Goal: Transaction & Acquisition: Download file/media

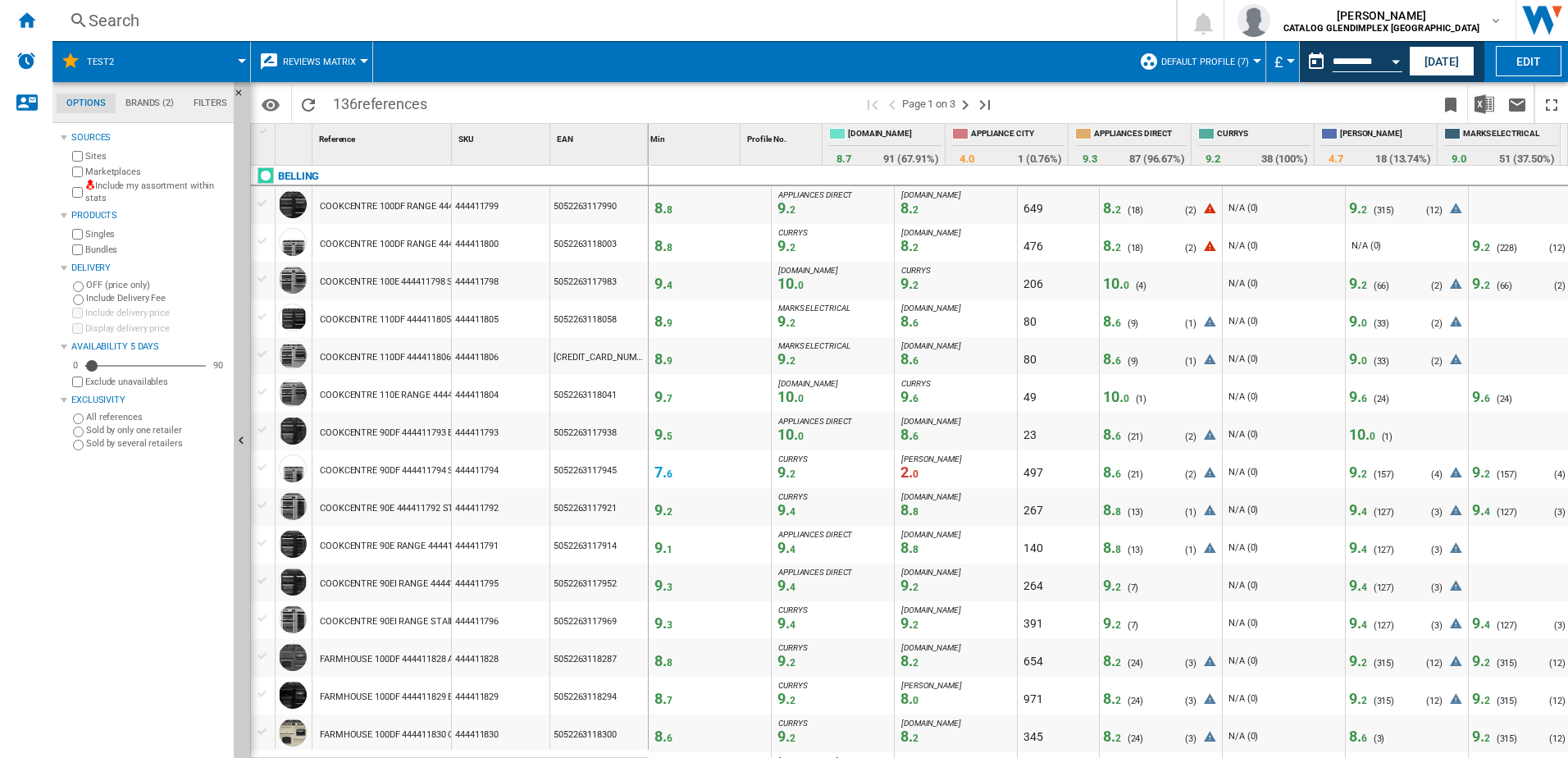
scroll to position [0, 277]
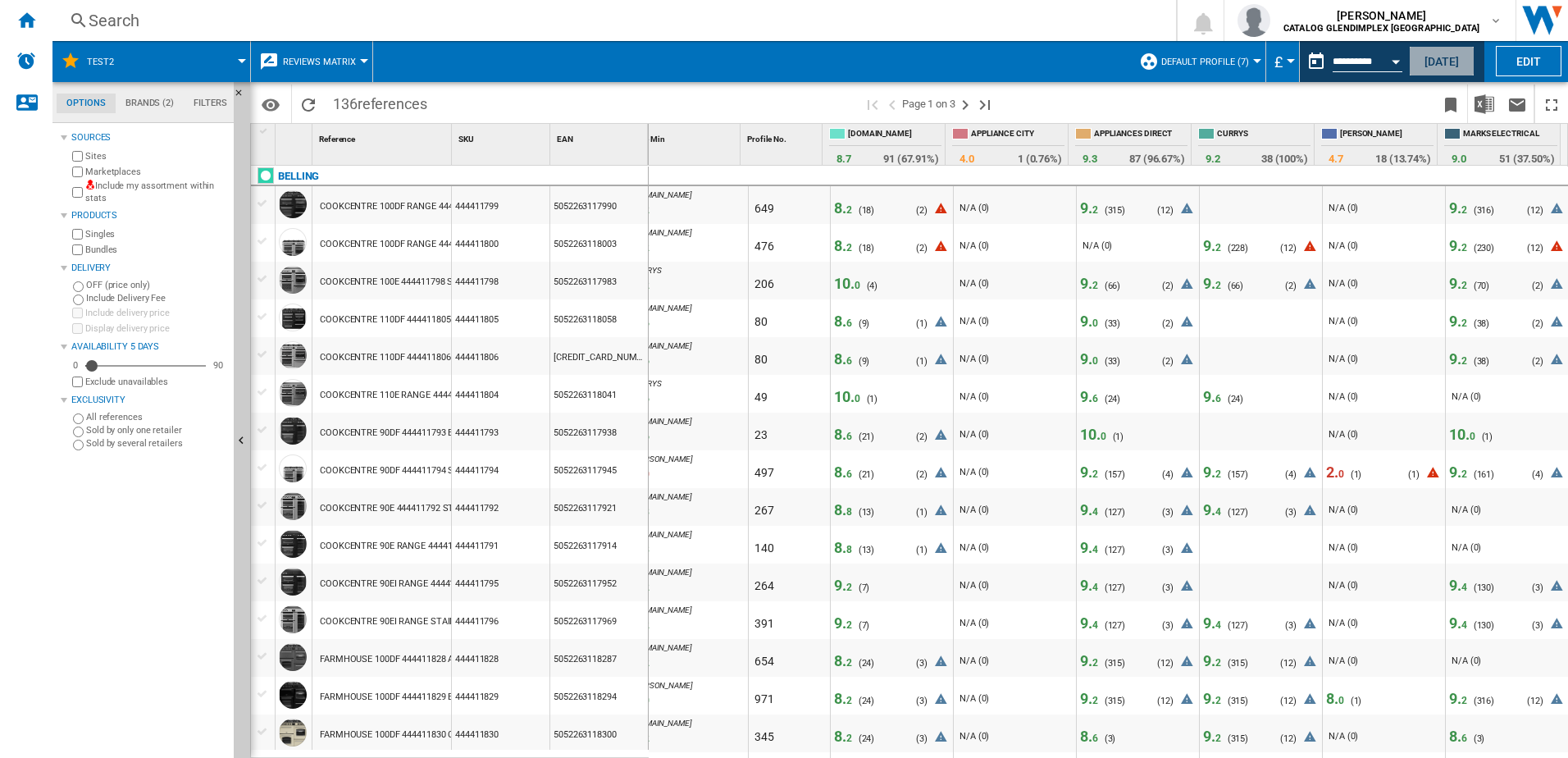
click at [1440, 59] on button "[DATE]" at bounding box center [1442, 61] width 66 height 30
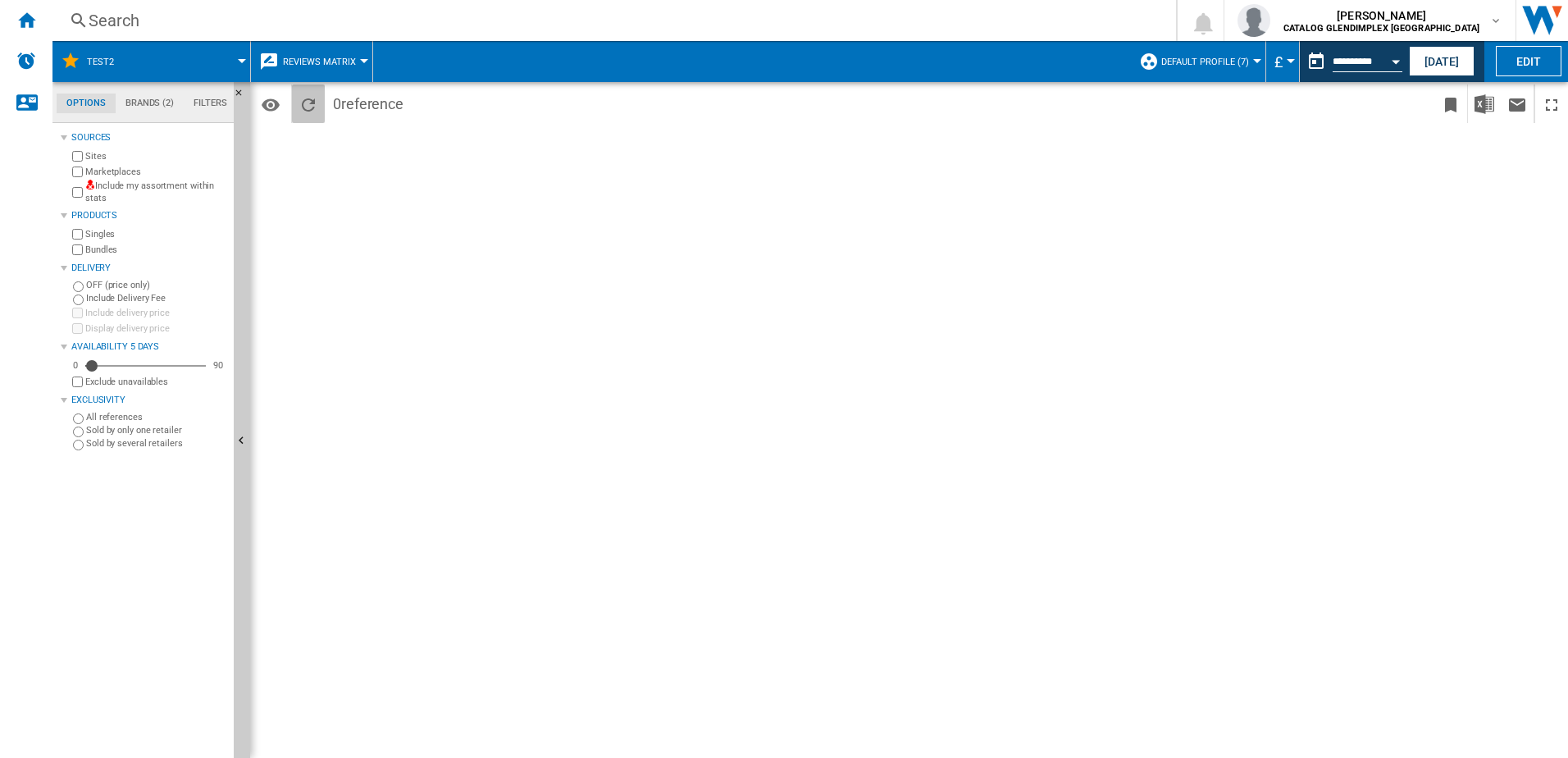
click at [303, 112] on ng-md-icon "Reload" at bounding box center [308, 105] width 19 height 19
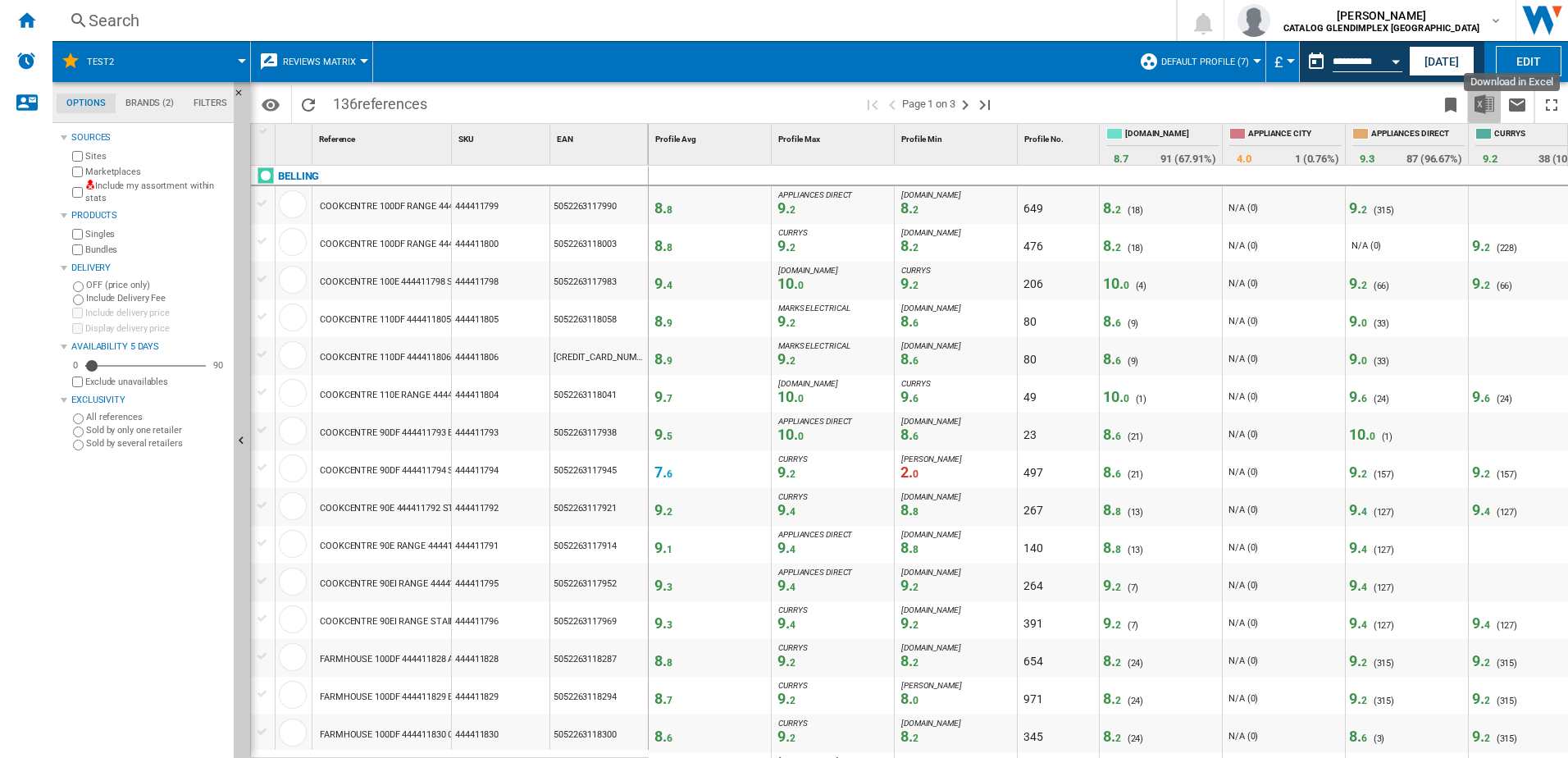
click at [1495, 105] on button "Download in Excel" at bounding box center [1484, 104] width 33 height 39
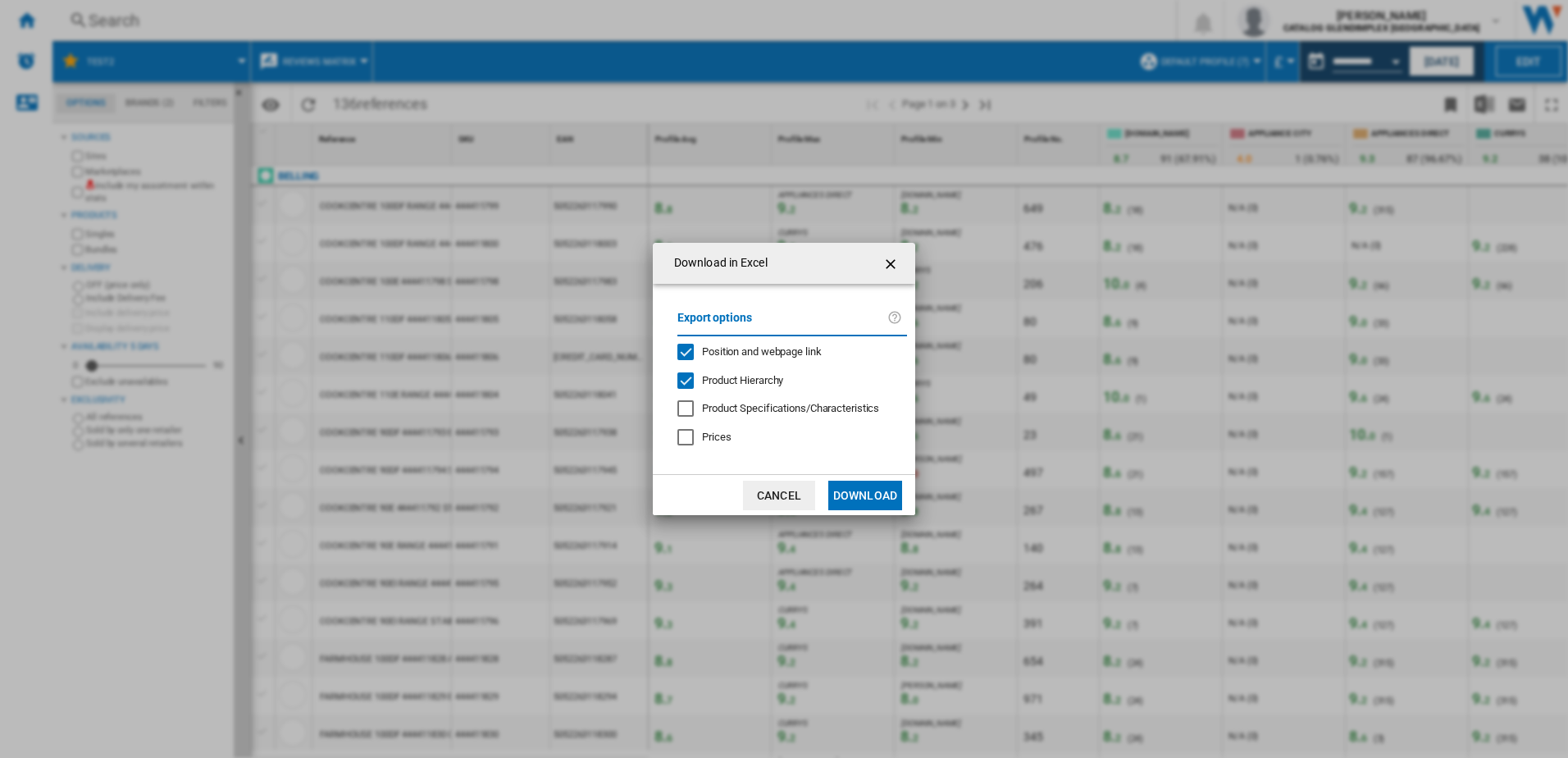
click at [730, 383] on span "Product Hierarchy" at bounding box center [743, 380] width 81 height 13
click at [868, 492] on button "Download" at bounding box center [866, 495] width 74 height 30
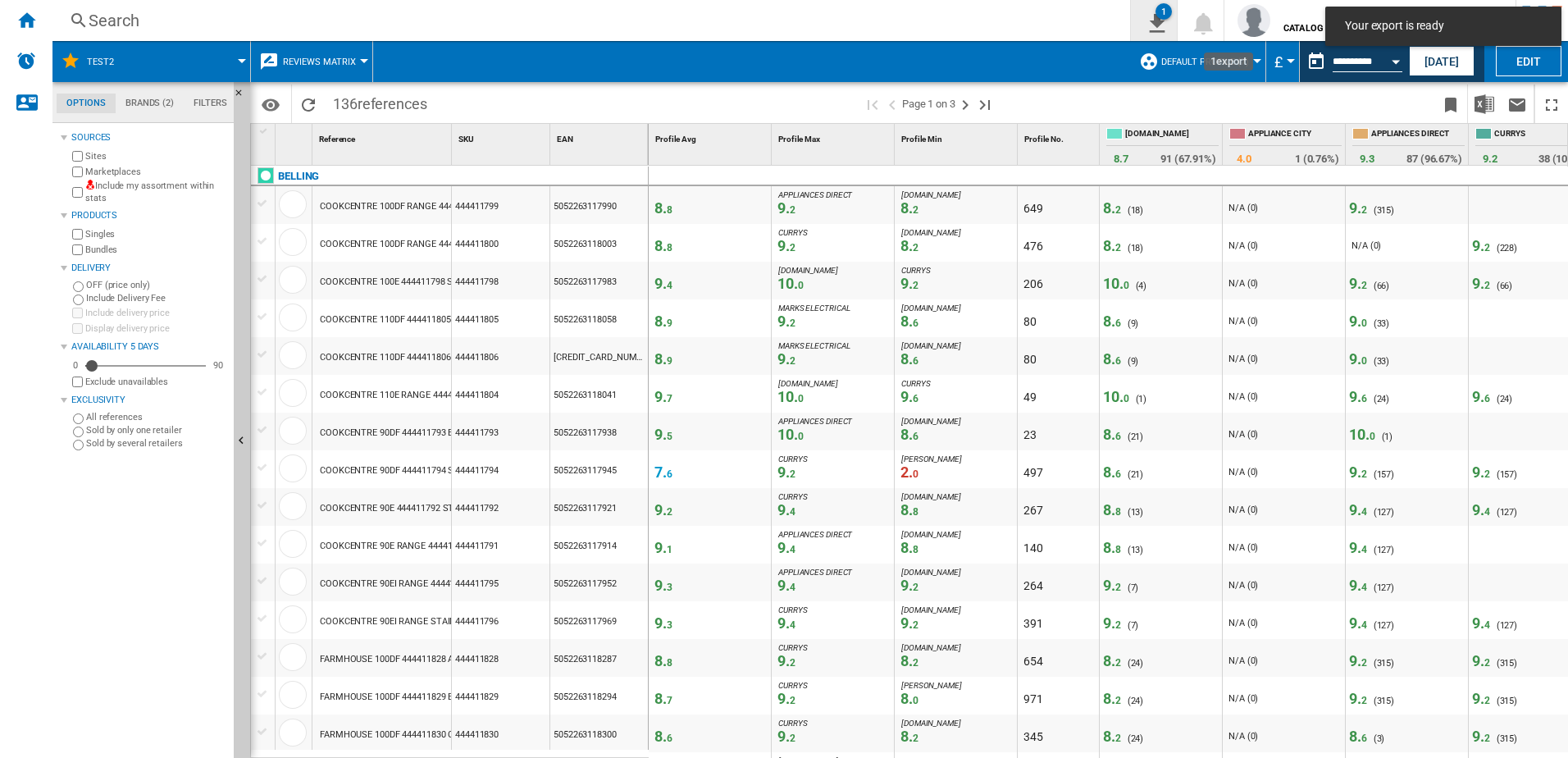
click at [1172, 15] on div "1" at bounding box center [1163, 11] width 16 height 16
